Goal: Task Accomplishment & Management: Use online tool/utility

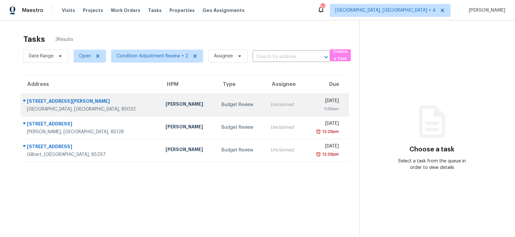
click at [221, 104] on div "Budget Review" at bounding box center [240, 104] width 39 height 6
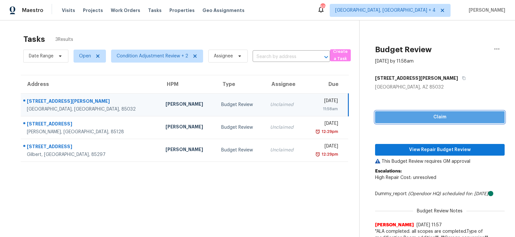
click at [414, 114] on span "Claim" at bounding box center [439, 117] width 119 height 8
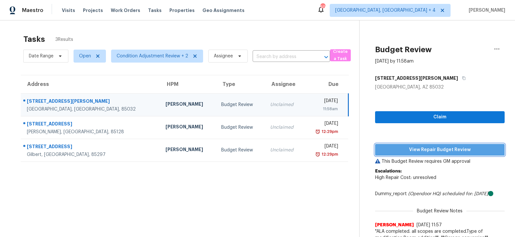
click at [414, 151] on span "View Repair Budget Review" at bounding box center [439, 150] width 119 height 8
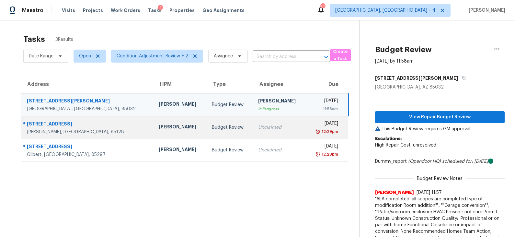
click at [207, 121] on td "Budget Review" at bounding box center [230, 127] width 47 height 23
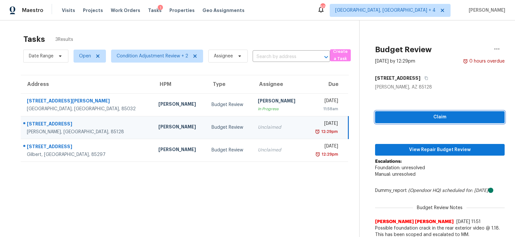
click at [424, 114] on span "Claim" at bounding box center [439, 117] width 119 height 8
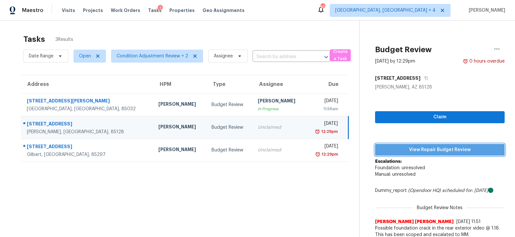
click at [419, 148] on span "View Repair Budget Review" at bounding box center [439, 150] width 119 height 8
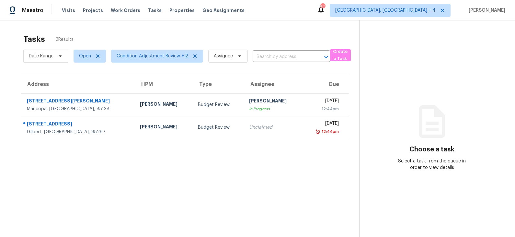
click at [198, 127] on div "Budget Review" at bounding box center [218, 127] width 40 height 6
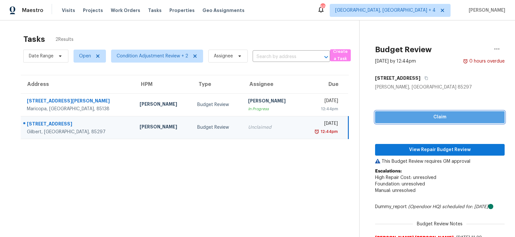
click at [442, 118] on span "Claim" at bounding box center [439, 117] width 119 height 8
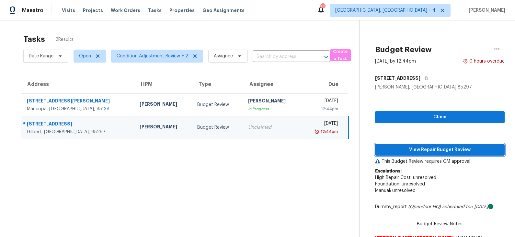
click at [428, 150] on span "View Repair Budget Review" at bounding box center [439, 150] width 119 height 8
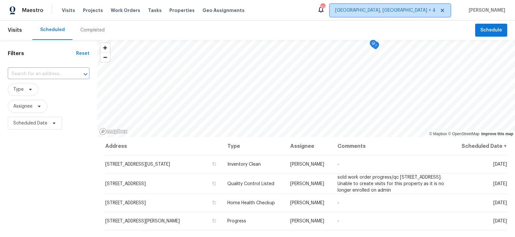
click at [430, 12] on span "[GEOGRAPHIC_DATA], [GEOGRAPHIC_DATA] + 4" at bounding box center [385, 10] width 100 height 6
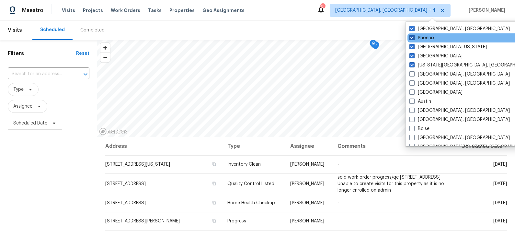
click at [424, 38] on label "Phoenix" at bounding box center [421, 38] width 25 height 6
click at [413, 38] on input "Phoenix" at bounding box center [411, 37] width 4 height 4
checkbox input "false"
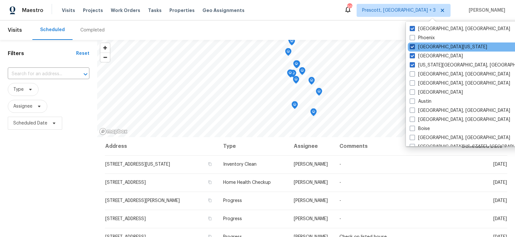
click at [425, 49] on label "[GEOGRAPHIC_DATA][US_STATE]" at bounding box center [447, 47] width 77 height 6
click at [414, 48] on input "[GEOGRAPHIC_DATA][US_STATE]" at bounding box center [411, 46] width 4 height 4
checkbox input "false"
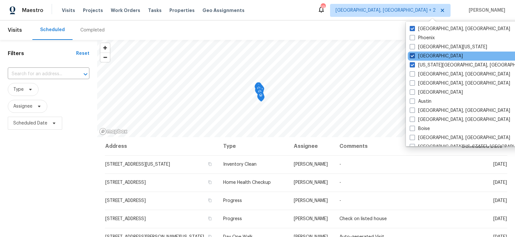
click at [424, 55] on label "[GEOGRAPHIC_DATA]" at bounding box center [435, 56] width 53 height 6
click at [414, 55] on input "[GEOGRAPHIC_DATA]" at bounding box center [411, 55] width 4 height 4
checkbox input "false"
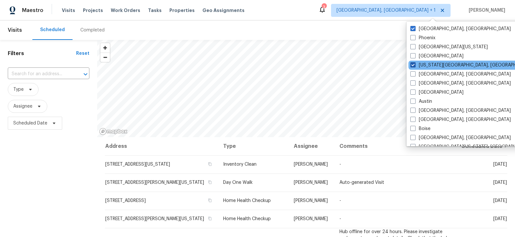
click at [423, 64] on label "[US_STATE][GEOGRAPHIC_DATA], [GEOGRAPHIC_DATA]" at bounding box center [472, 65] width 125 height 6
click at [414, 64] on input "[US_STATE][GEOGRAPHIC_DATA], [GEOGRAPHIC_DATA]" at bounding box center [412, 64] width 4 height 4
checkbox input "false"
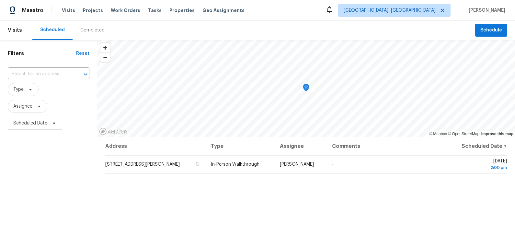
click at [356, 22] on div "Scheduled Completed" at bounding box center [253, 29] width 442 height 19
